Goal: Communication & Community: Answer question/provide support

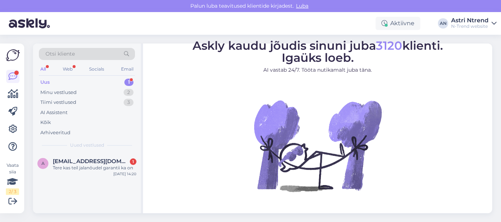
click at [64, 84] on div "Uus 1" at bounding box center [87, 82] width 96 height 10
click at [67, 165] on div "Tere kas teil jalanõudel garantii ka on" at bounding box center [95, 168] width 84 height 7
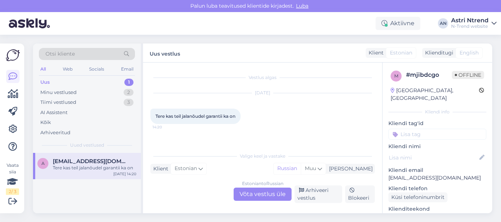
click at [260, 196] on div "Estonian to Russian Võta vestlus üle" at bounding box center [262, 194] width 58 height 13
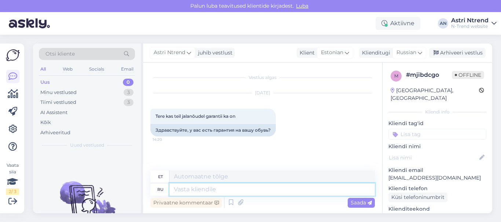
click at [196, 191] on textarea at bounding box center [271, 190] width 205 height 12
type textarea "Здр"
type textarea "Tere"
type textarea "Здравствуйте!"
type textarea "Tere!"
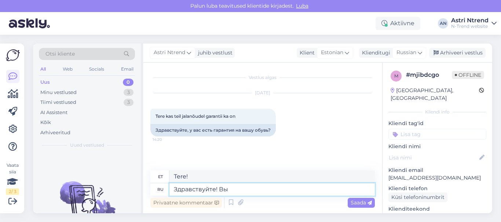
type textarea "Здравствуйте! Вы м"
type textarea "Tere! Sina"
type textarea "Здравствуйте! Вы можете"
type textarea "Tere! Sa võid"
type textarea "Здравствуйте! Вы можете пред"
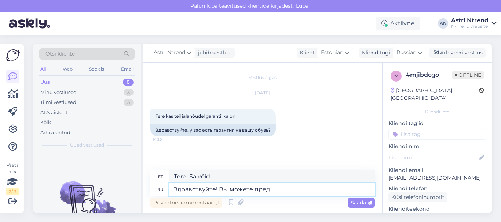
type textarea "Tere! Kas te saaksite palun ette teatada?"
type textarea "Здравствуйте! Вы можете предд"
type textarea "Tere! Kas saate ette ennustada?"
type textarea "Здравствуйте! Вы можете преддъявить"
type textarea "Tere! Kas saaksite esitleda?"
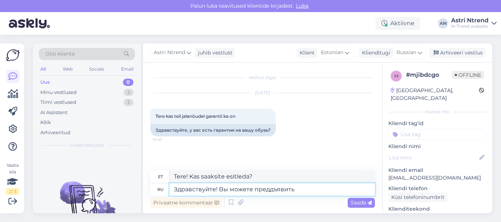
click at [272, 191] on textarea "Здравствуйте! Вы можете преддъявить" at bounding box center [271, 190] width 205 height 12
click at [295, 190] on textarea "Здравствуйте! Вы можете предъявить" at bounding box center [271, 190] width 205 height 12
type textarea "Здравствуйте! Вы можете предъявить претенз"
type textarea "Tere! Võite esitada nõude."
type textarea "Здравствуйте! Вы можете предъявить претензию в т"
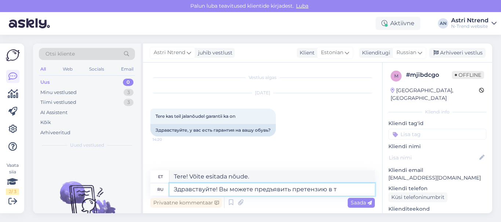
type textarea "Tere! Saate esitada nõude"
type textarea "Здравствуйте! Вы можете предъявить претензию в течении"
type textarea "Tere! Saate esitada nõude jooksul"
type textarea "Здравствуйте! Вы можете предъявить претензию в течении 2 л"
type textarea "Tere! Võite esitada nõude 2 aja jooksul"
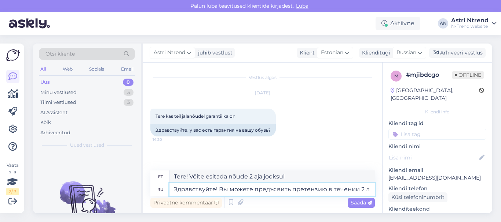
type textarea "Здравствуйте! Вы можете предъявить претензию в течении 2 ле"
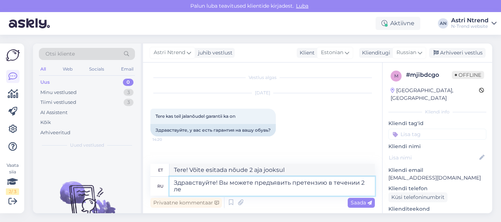
type textarea "Tere! Nõude saate esitada kahe aasta jooksul."
type textarea "Здравствуйте! Вы можете предъявить претензию в течении 2 лет."
type textarea "Tere! Teil on nõude esitamiseks kaks aastat aega."
click at [202, 192] on textarea "Здравствуйте! Вы можете предъявить претензию в течении 2 лет." at bounding box center [271, 186] width 205 height 19
type textarea "Здравствуйте! Вы можете предъявить претензию в течении 2 лет."
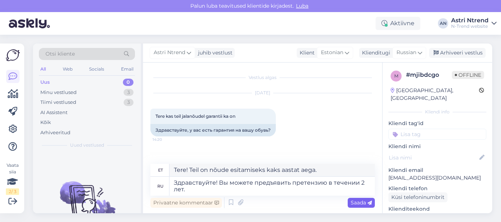
click at [361, 203] on span "Saada" at bounding box center [360, 203] width 21 height 7
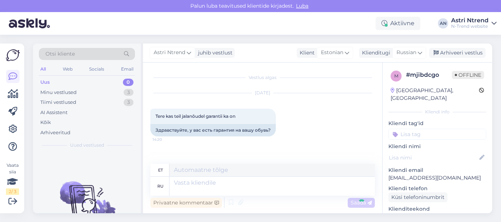
scroll to position [31, 0]
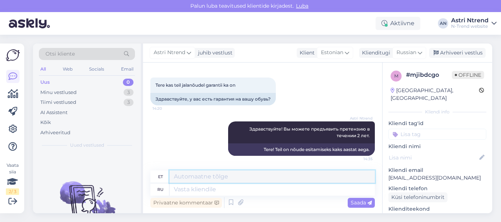
click at [214, 178] on textarea at bounding box center [271, 177] width 205 height 12
paste textarea "Kaupmees ei vastuta: • Kliendi süül või hoolimatusel toote kahjustamise eest • …"
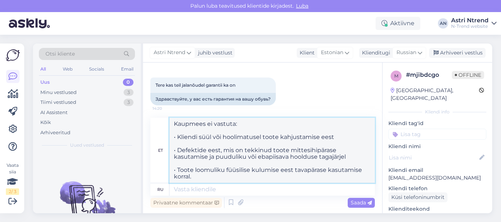
scroll to position [38, 0]
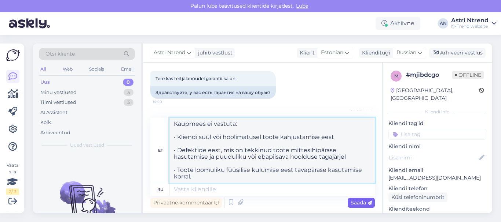
type textarea "Kaupmees ei vastuta: • Kliendi süül või hoolimatusel toote kahjustamise eest • …"
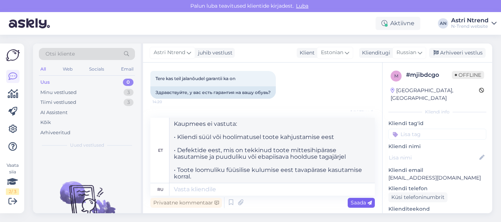
click at [361, 204] on span "Saada" at bounding box center [360, 203] width 21 height 7
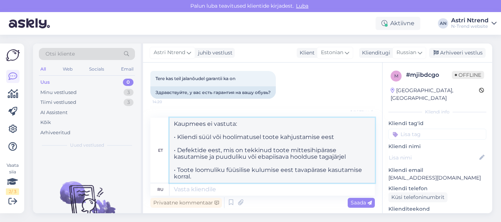
drag, startPoint x: 210, startPoint y: 178, endPoint x: 159, endPoint y: 126, distance: 72.3
click at [159, 126] on div "et Kaupmees ei vastuta: • Kliendi süül või hoolimatusel toote kahjustamise eest…" at bounding box center [262, 151] width 224 height 66
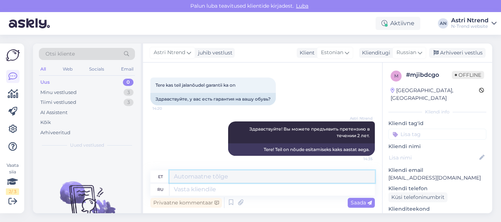
scroll to position [31, 0]
click at [181, 189] on textarea at bounding box center [271, 190] width 205 height 12
click at [361, 200] on span "Saada" at bounding box center [360, 203] width 21 height 7
click at [191, 191] on textarea at bounding box center [271, 190] width 205 height 12
paste textarea "Kaupmees ei vastuta: • Kliendi süül või hoolimatusel toote kahjustamise eest • …"
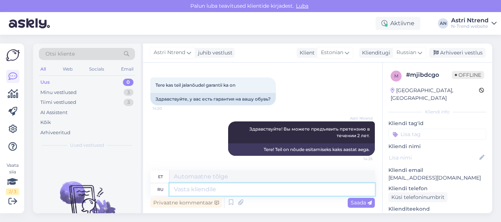
type textarea "Kaupmees ei vastuta: • Kliendi süül või hoolimatusel toote kahjustamise eest • …"
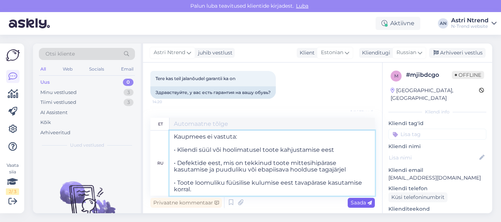
type textarea "Kaupmees ei vastuta: • Kliendi süül või hoolimatusel kahjustamise eest • Defekt…"
click at [364, 196] on textarea "Kaupmees ei vastuta: • Kliendi süül või hoolimatusel toote kahjustamise eest • …" at bounding box center [271, 163] width 205 height 65
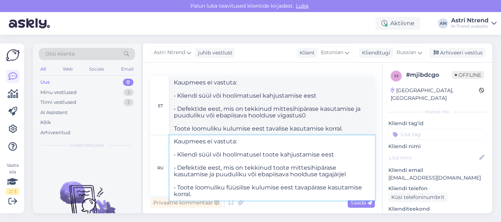
type textarea "Kaupmees ei vastuta: • Kliendi süül või hoolimatusel toote kahjustamise eest • …"
click at [284, 204] on div "Privaatne kommentaar Saada" at bounding box center [262, 203] width 224 height 14
click at [365, 200] on span "Saada" at bounding box center [360, 203] width 21 height 7
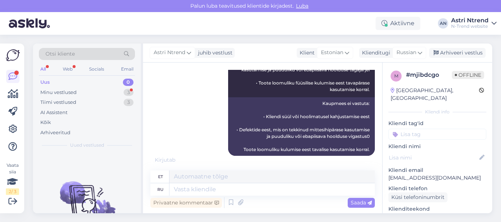
scroll to position [206, 0]
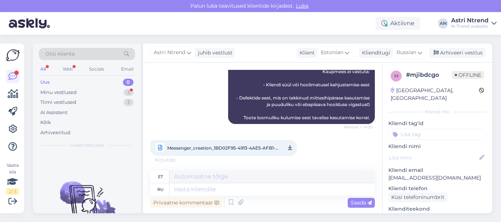
click at [221, 145] on span "Messenger_creation_1BD02F95-4913-4AE5-AFB1-6EB393DCEF24.mp4" at bounding box center [223, 148] width 112 height 9
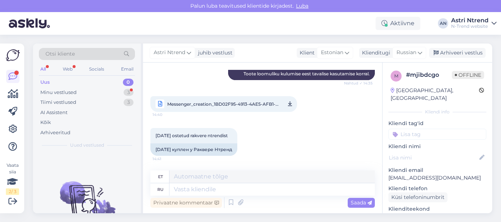
click at [290, 150] on div "[DATE] ostetud rakvere ntrendist 14:41 [DATE] куплен у Раквере Нтренд" at bounding box center [262, 142] width 224 height 44
click at [188, 190] on textarea at bounding box center [271, 190] width 205 height 12
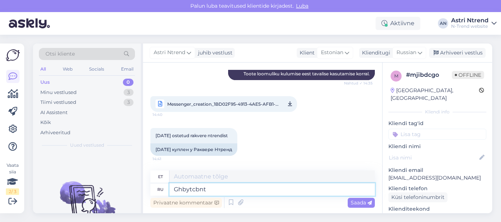
type textarea "Ghbytcbnt n"
type textarea "Ghbytcbnt"
type textarea "Ghbytcbnt njdf"
type textarea "Ghbytcbnt njdfh"
type textarea "Ghbyt"
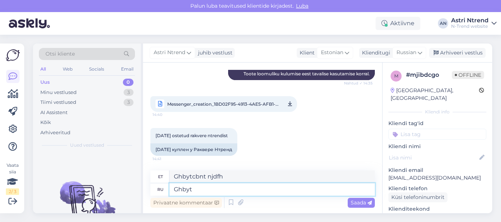
type textarea "Ghbytcbnt"
type textarea "G"
type textarea "Принесите"
type textarea "Too see"
type textarea "Принесите товар"
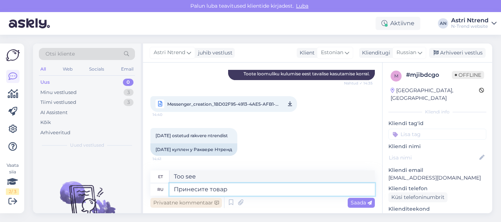
type textarea "Tooge kaup"
type textarea "Принесите товар [PERSON_NAME]"
type textarea "Tooge kaup sisse"
type textarea "Принесите товар в мага"
type textarea "Tooge kaup poodi"
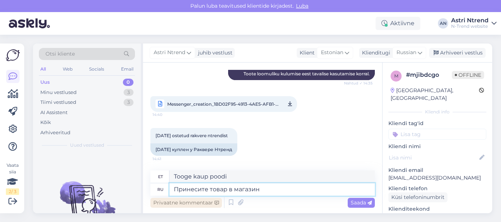
type textarea "Принесите товар в магазин"
type textarea "Tooge toode poodi"
paste textarea "ntrend"
type textarea "Принесите товар в магазин ntrend"
type textarea "Tooge toode ntrendi poodi"
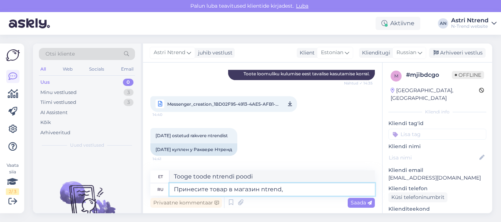
type textarea "Принесите товар в магазин ntrend"
type textarea "Tooge toode ntrendi poodi,"
type textarea "Принесите товар в магазин ntrend."
type textarea "Tooge toode ntrendi poodi."
type textarea "Принесите товар в магазин ntrend и"
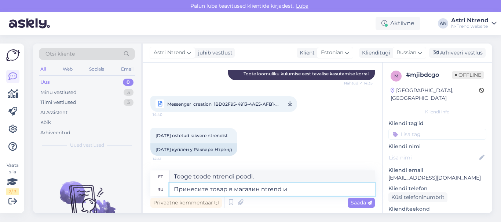
type textarea "Tooge toode ntrendi poodi"
type textarea "Принесите товар в магазин ntrend и"
type textarea "Tooge toode ntrendi poodi ja"
type textarea "Принесите товар в магазин ntrend и чек"
type textarea "Tooge toode ntrendi poodi ja kviitung"
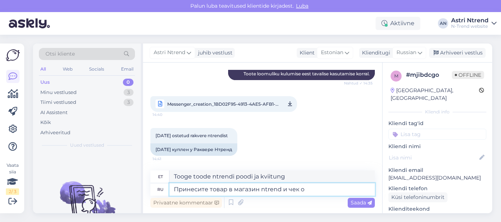
type textarea "Принесите товар в магазин ntrend и чек о"
type textarea "Tooge toode ntrendi poodi ja kviitung."
type textarea "Принесите товар в магазин ntrend и чек о покупке."
type textarea "Tooge toode koos [PERSON_NAME] ntrendi poodi."
type textarea "Принесите товар в магазин ntrend и чек о покупке."
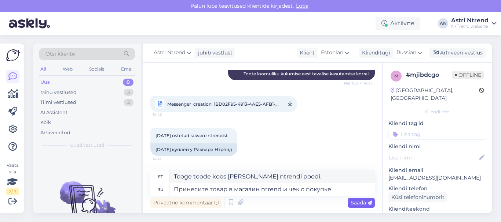
click at [355, 204] on span "Saada" at bounding box center [360, 203] width 21 height 7
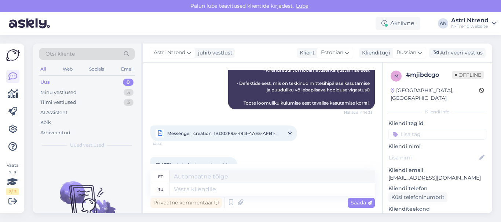
scroll to position [294, 0]
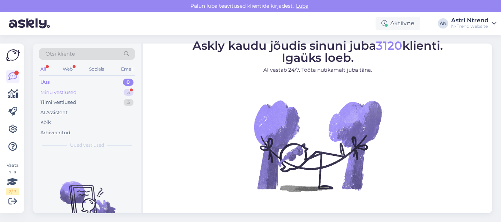
click at [66, 89] on div "Minu vestlused" at bounding box center [58, 92] width 36 height 7
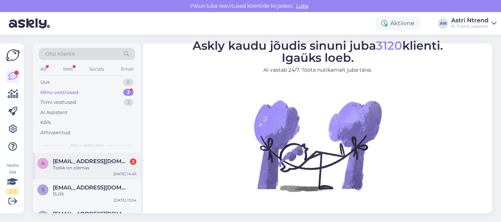
click at [73, 165] on span "[EMAIL_ADDRESS][DOMAIN_NAME]" at bounding box center [91, 161] width 76 height 7
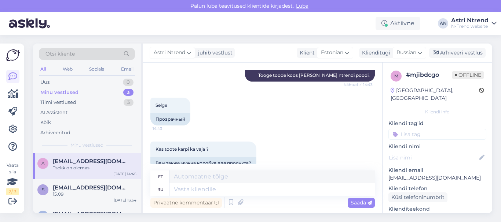
scroll to position [426, 0]
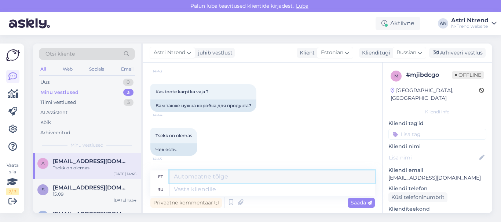
click at [213, 177] on textarea at bounding box center [271, 177] width 205 height 12
click at [210, 190] on textarea at bounding box center [271, 190] width 205 height 12
type textarea "с"
type textarea "Koos"
type textarea "с короб"
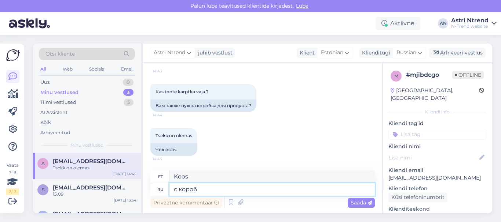
type textarea "kastiga"
type textarea "с коробкой"
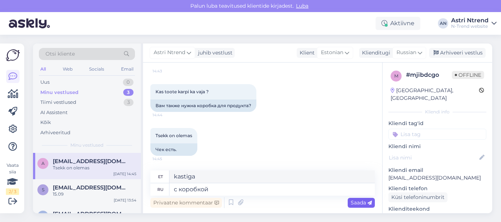
click at [361, 203] on span "Saada" at bounding box center [360, 203] width 21 height 7
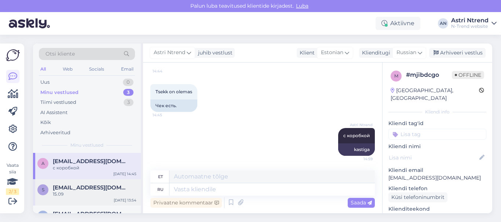
click at [70, 192] on div "15.09" at bounding box center [95, 194] width 84 height 7
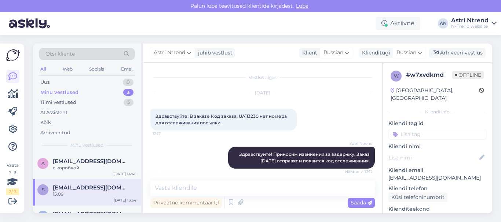
scroll to position [169, 0]
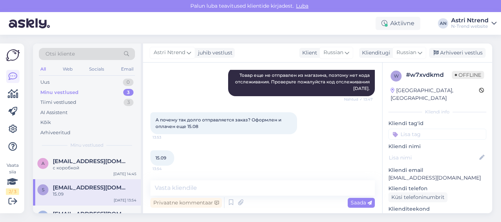
click at [63, 91] on div "Minu vestlused" at bounding box center [59, 92] width 38 height 7
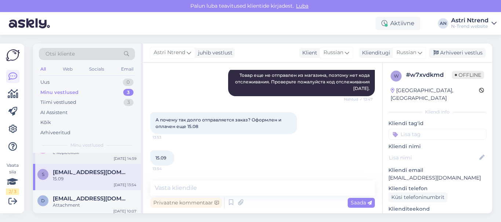
scroll to position [19, 0]
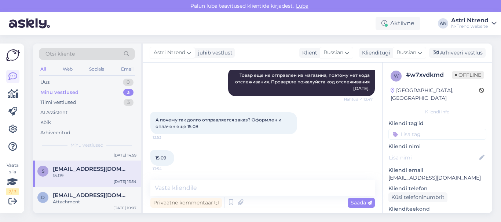
click at [76, 175] on div "15.09" at bounding box center [95, 176] width 84 height 7
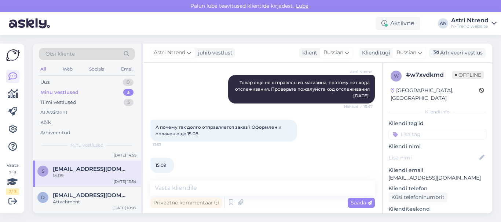
scroll to position [169, 0]
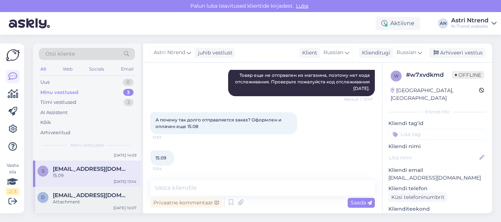
click at [81, 204] on div "Attachment" at bounding box center [95, 202] width 84 height 7
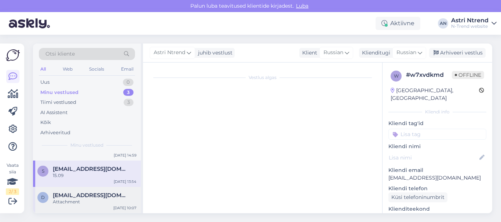
scroll to position [148, 0]
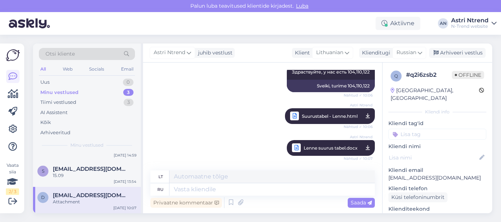
click at [56, 94] on div "Minu vestlused" at bounding box center [59, 92] width 38 height 7
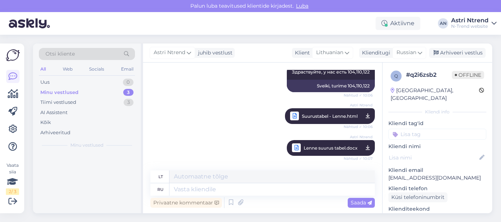
scroll to position [0, 0]
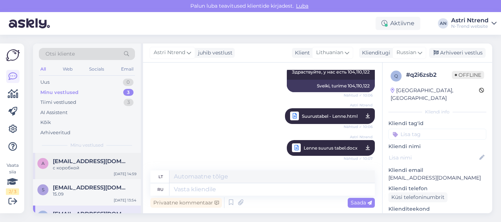
click at [66, 165] on div "с коробкой" at bounding box center [95, 168] width 84 height 7
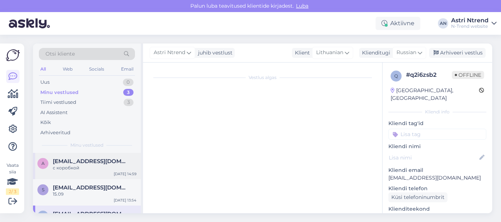
scroll to position [470, 0]
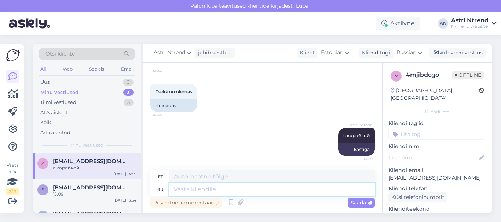
click at [191, 187] on textarea at bounding box center [271, 190] width 205 height 12
click at [191, 185] on textarea at bounding box center [271, 190] width 205 height 12
type textarea "если"
type textarea "Kui"
type textarea "если есть"
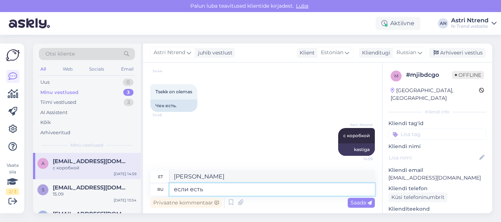
type textarea "kui on olemas"
type textarea "если есть коробка"
type textarea "kui kast on olemas"
type textarea "если есть коробка, п"
type textarea "kui kast on olemas,"
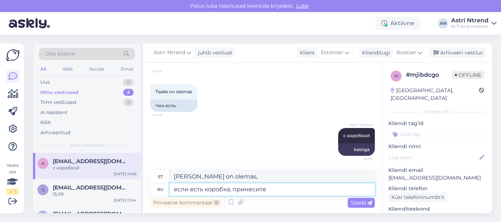
type textarea "если есть коробка, принесите"
type textarea "Kui sul on kast, siis too see kaasa"
type textarea "если есть коробка, принесите в к"
type textarea "Kui kast on olemas, siis tooge see sisse"
type textarea "если есть коробка, принесите в коробке"
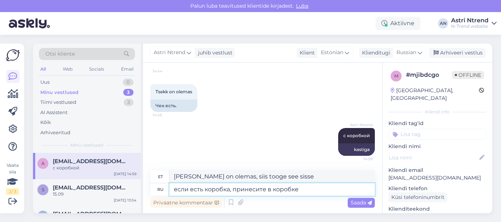
type textarea "Kui kast on olemas, tooge see kastis"
type textarea "если есть коробка, принесите в коробке,"
type textarea "Kui kast on olemas, too see kastis,"
type textarea "если есть коробка, принесите в коробке, можно"
type textarea "Kui sul on kast, too see kastis, saad"
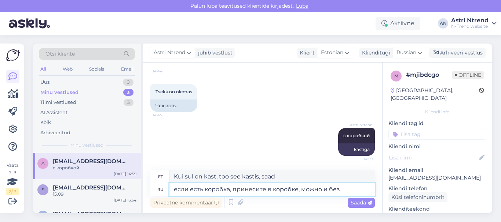
type textarea "если есть коробка, принесите в коробке, можно и без"
type textarea "Kui sul on kast, too see kastis, võid selle ka ilma tuua"
type textarea "если есть коробка, принесите в коробке, можно и без коробки п"
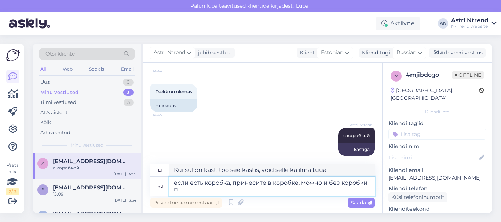
type textarea "Kui sul on kast, too see kastis, aga võid selle ka ilma karbita tuua."
type textarea "если есть коробка, принесите в коробке, можно и без коробки принести."
type textarea "Kui kast on olemas, too see kastis, võid tuua ka ilma karbita."
type textarea "если есть коробка, принесите в коробке, можно и без коробки принести."
click at [360, 204] on span "Saada" at bounding box center [360, 203] width 21 height 7
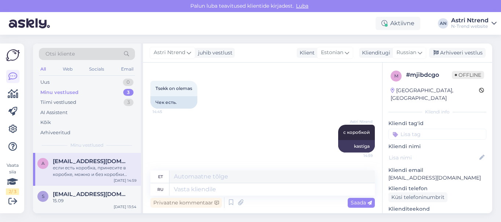
scroll to position [520, 0]
